Goal: Task Accomplishment & Management: Manage account settings

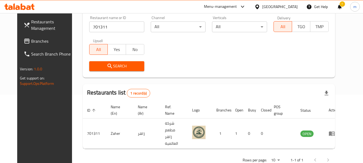
scroll to position [45, 0]
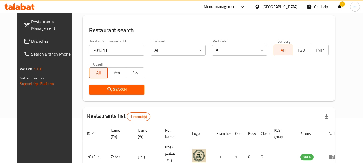
click at [262, 4] on div at bounding box center [258, 7] width 8 height 6
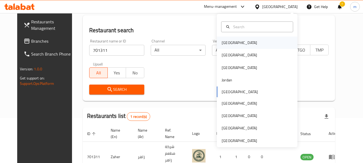
click at [245, 41] on div "[GEOGRAPHIC_DATA]" at bounding box center [257, 43] width 81 height 12
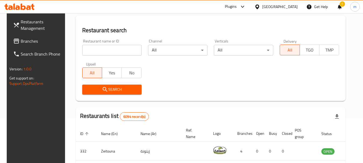
click at [24, 41] on span "Branches" at bounding box center [42, 41] width 42 height 6
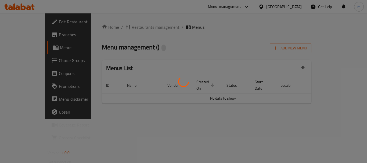
click at [179, 57] on div at bounding box center [183, 81] width 367 height 163
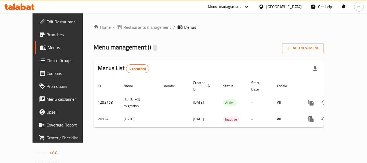
click at [126, 28] on span "Restaurants management" at bounding box center [147, 27] width 48 height 6
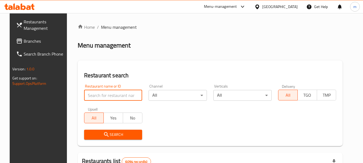
click at [117, 94] on input "search" at bounding box center [113, 95] width 58 height 11
paste input "14689"
type input "14689"
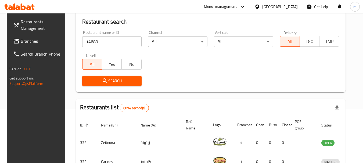
scroll to position [81, 0]
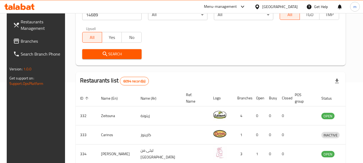
click at [107, 54] on span "Search" at bounding box center [111, 54] width 51 height 7
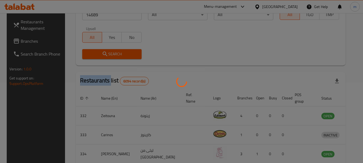
click at [107, 54] on div at bounding box center [181, 81] width 363 height 163
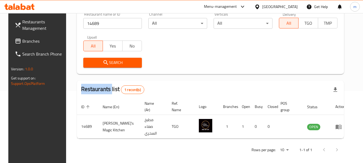
click at [205, 73] on div "Restaurant search Restaurant name or ID 14689 Restaurant name or ID Channel All…" at bounding box center [210, 31] width 267 height 86
click at [288, 6] on div "[GEOGRAPHIC_DATA]" at bounding box center [279, 7] width 35 height 6
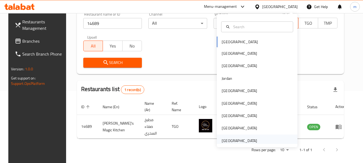
click at [237, 139] on div "[GEOGRAPHIC_DATA]" at bounding box center [239, 141] width 35 height 6
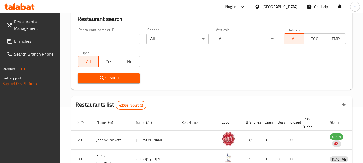
scroll to position [72, 0]
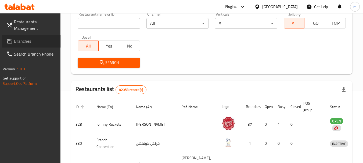
click at [35, 38] on link "Branches" at bounding box center [31, 41] width 59 height 13
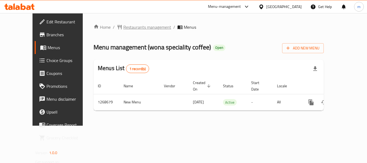
click at [128, 25] on span "Restaurants management" at bounding box center [147, 27] width 48 height 6
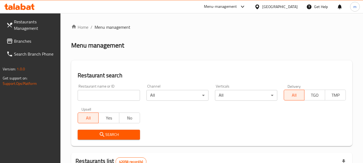
click at [117, 94] on input "search" at bounding box center [109, 95] width 62 height 11
paste input "688006"
type input "688006"
click at [109, 135] on span "Search" at bounding box center [108, 134] width 53 height 7
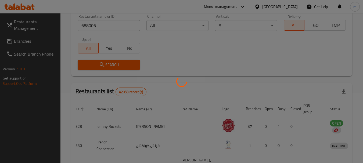
scroll to position [77, 0]
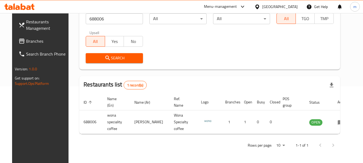
click at [280, 4] on div "[GEOGRAPHIC_DATA]" at bounding box center [279, 7] width 35 height 6
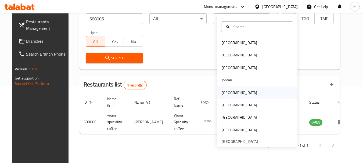
click at [240, 94] on div "[GEOGRAPHIC_DATA]" at bounding box center [257, 92] width 81 height 12
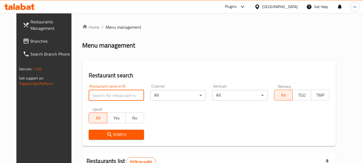
click at [109, 94] on input "search" at bounding box center [116, 95] width 55 height 11
click at [24, 37] on link "Branches" at bounding box center [48, 41] width 59 height 13
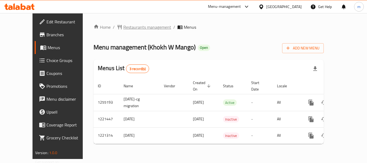
click at [127, 30] on span "Restaurants management" at bounding box center [147, 27] width 48 height 6
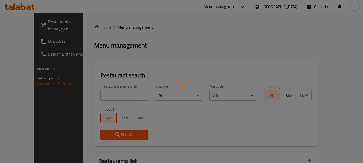
click at [117, 96] on div at bounding box center [181, 81] width 363 height 163
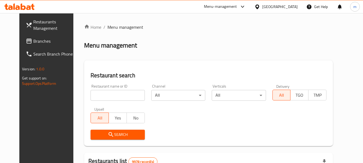
click at [115, 95] on input "search" at bounding box center [117, 95] width 54 height 11
paste input "23507"
type input "23507"
click at [118, 134] on span "Search" at bounding box center [117, 134] width 45 height 7
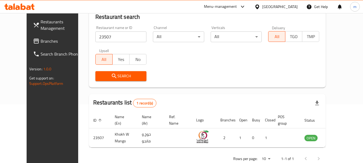
scroll to position [72, 0]
